Goal: Task Accomplishment & Management: Manage account settings

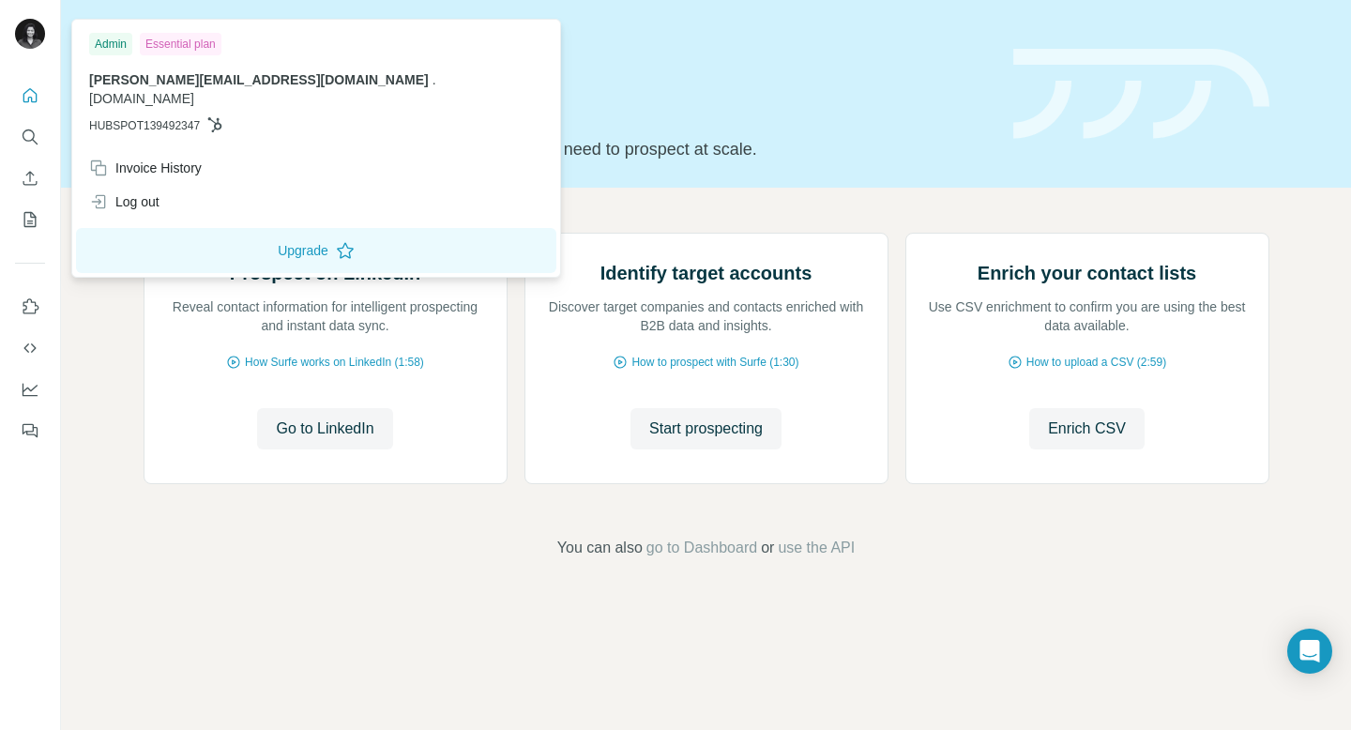
click at [32, 38] on img at bounding box center [30, 34] width 30 height 30
click at [26, 35] on img at bounding box center [30, 34] width 30 height 30
click at [35, 32] on img at bounding box center [30, 34] width 30 height 30
click at [167, 84] on span "[PERSON_NAME][EMAIL_ADDRESS][DOMAIN_NAME]" at bounding box center [259, 79] width 340 height 15
click at [195, 43] on div "Essential plan" at bounding box center [181, 44] width 82 height 23
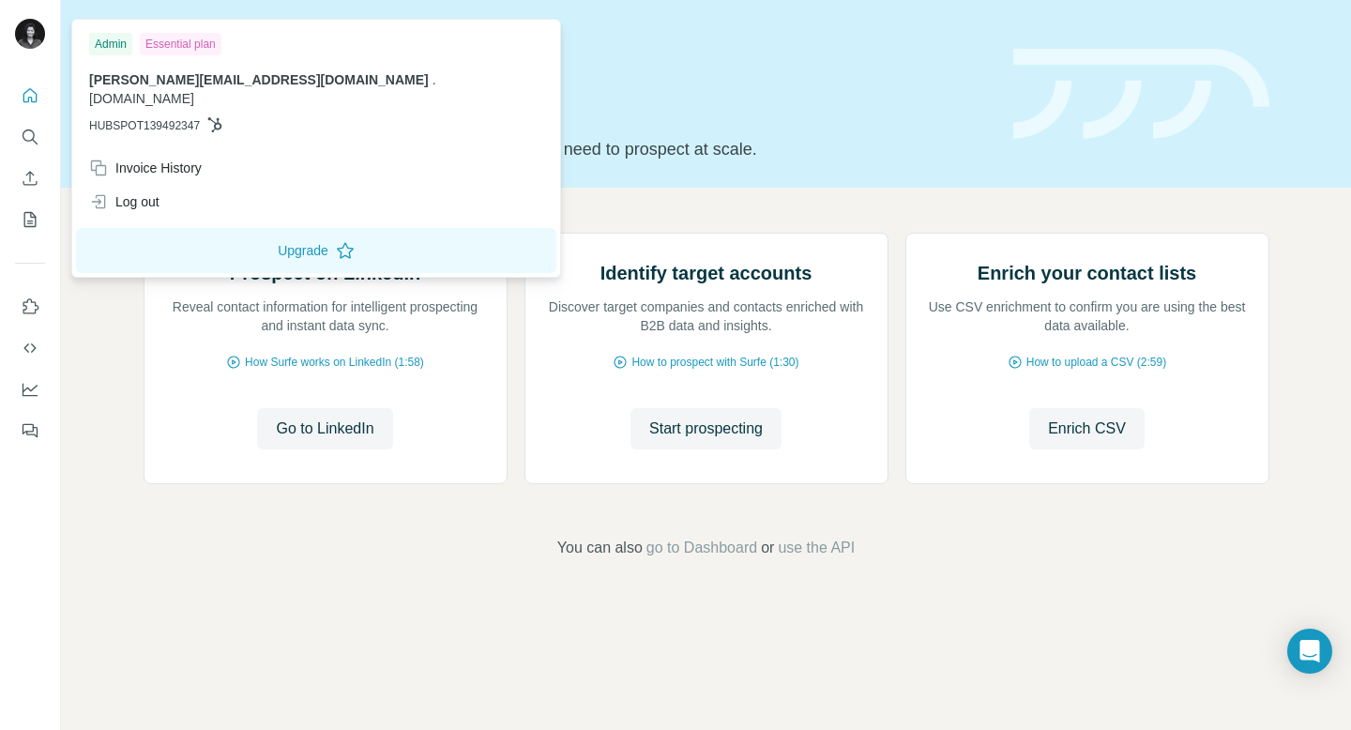
click at [222, 117] on icon at bounding box center [214, 124] width 15 height 15
click at [222, 228] on button "Upgrade" at bounding box center [316, 250] width 480 height 45
click at [25, 396] on icon "Dashboard" at bounding box center [30, 389] width 19 height 19
